Goal: Task Accomplishment & Management: Use online tool/utility

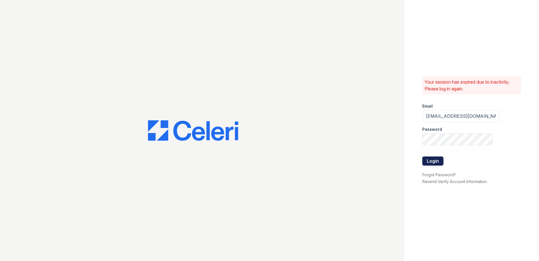
click at [432, 159] on button "Login" at bounding box center [433, 160] width 21 height 9
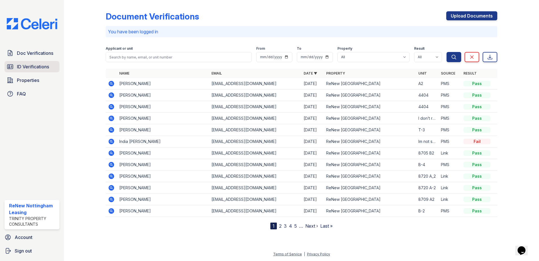
click at [21, 67] on span "ID Verifications" at bounding box center [33, 66] width 32 height 7
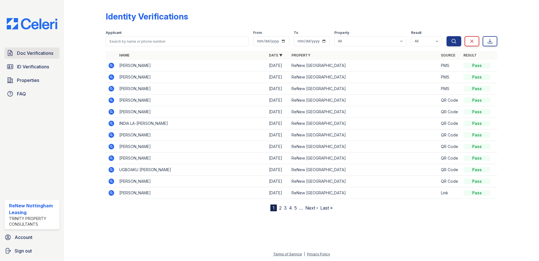
click at [28, 56] on span "Doc Verifications" at bounding box center [35, 53] width 36 height 7
